Goal: Navigation & Orientation: Find specific page/section

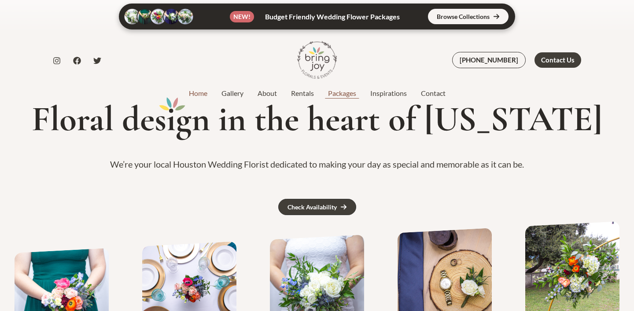
click at [347, 99] on link "Packages" at bounding box center [342, 93] width 42 height 11
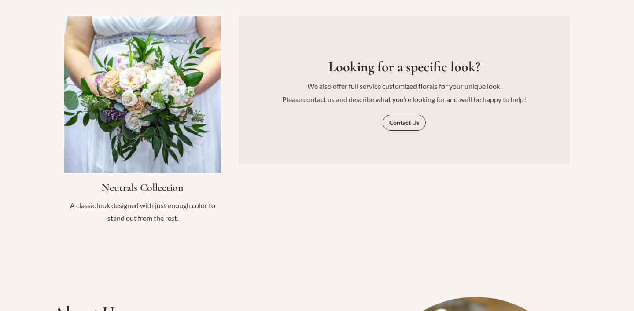
scroll to position [1166, 0]
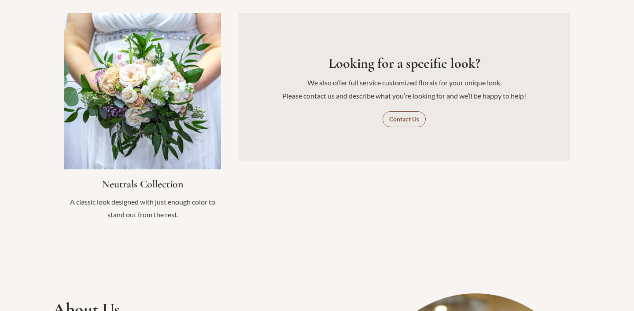
click at [418, 116] on span "Contact Us" at bounding box center [404, 119] width 30 height 6
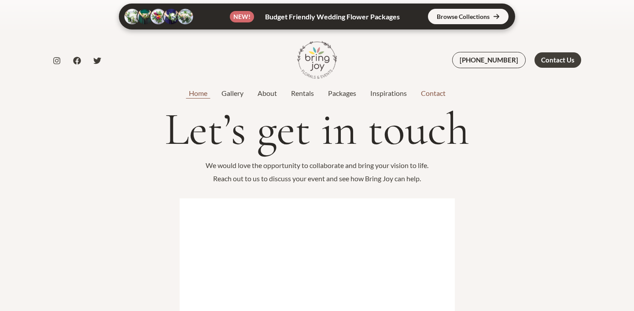
click at [189, 97] on link "Home" at bounding box center [198, 93] width 33 height 11
